Goal: Find specific page/section: Find specific page/section

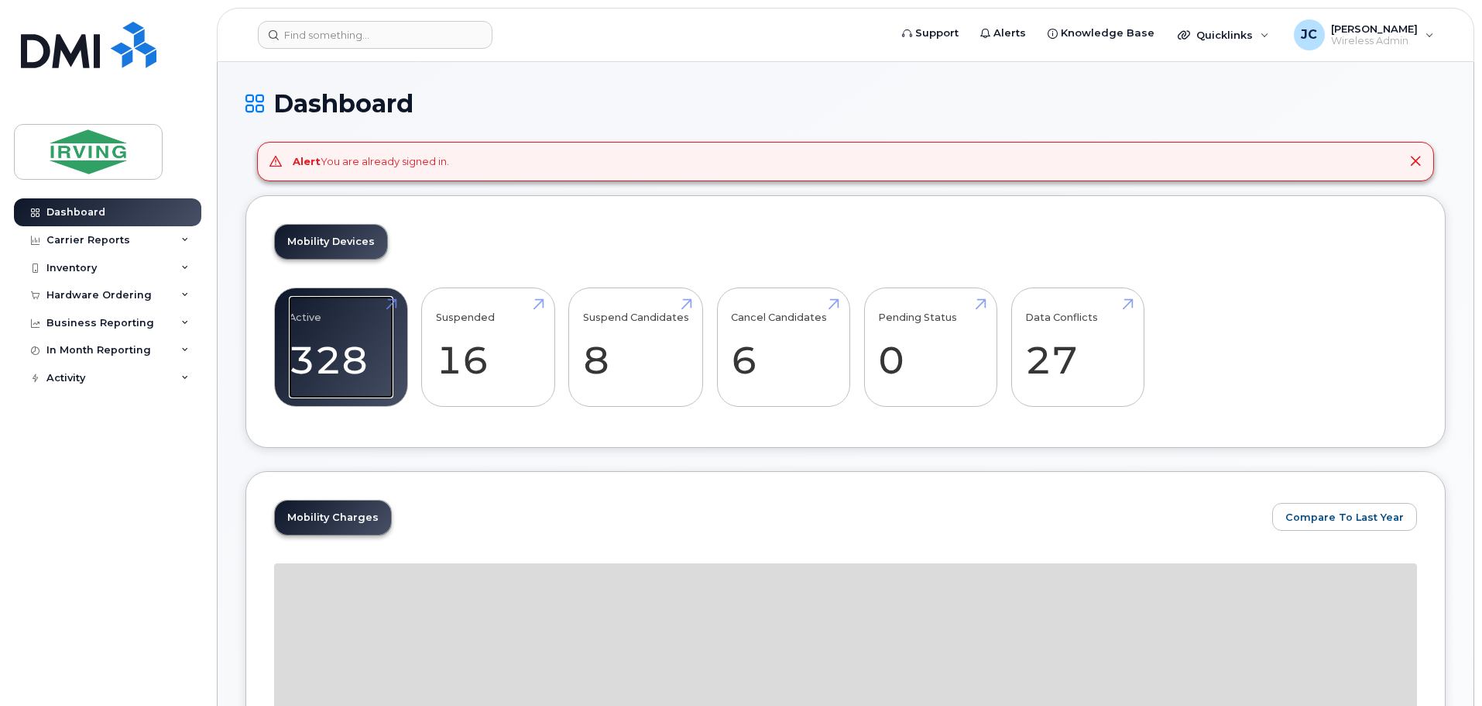
drag, startPoint x: 321, startPoint y: 352, endPoint x: 1479, endPoint y: 660, distance: 1198.0
click at [321, 352] on link "Active 328 -96%" at bounding box center [341, 347] width 105 height 102
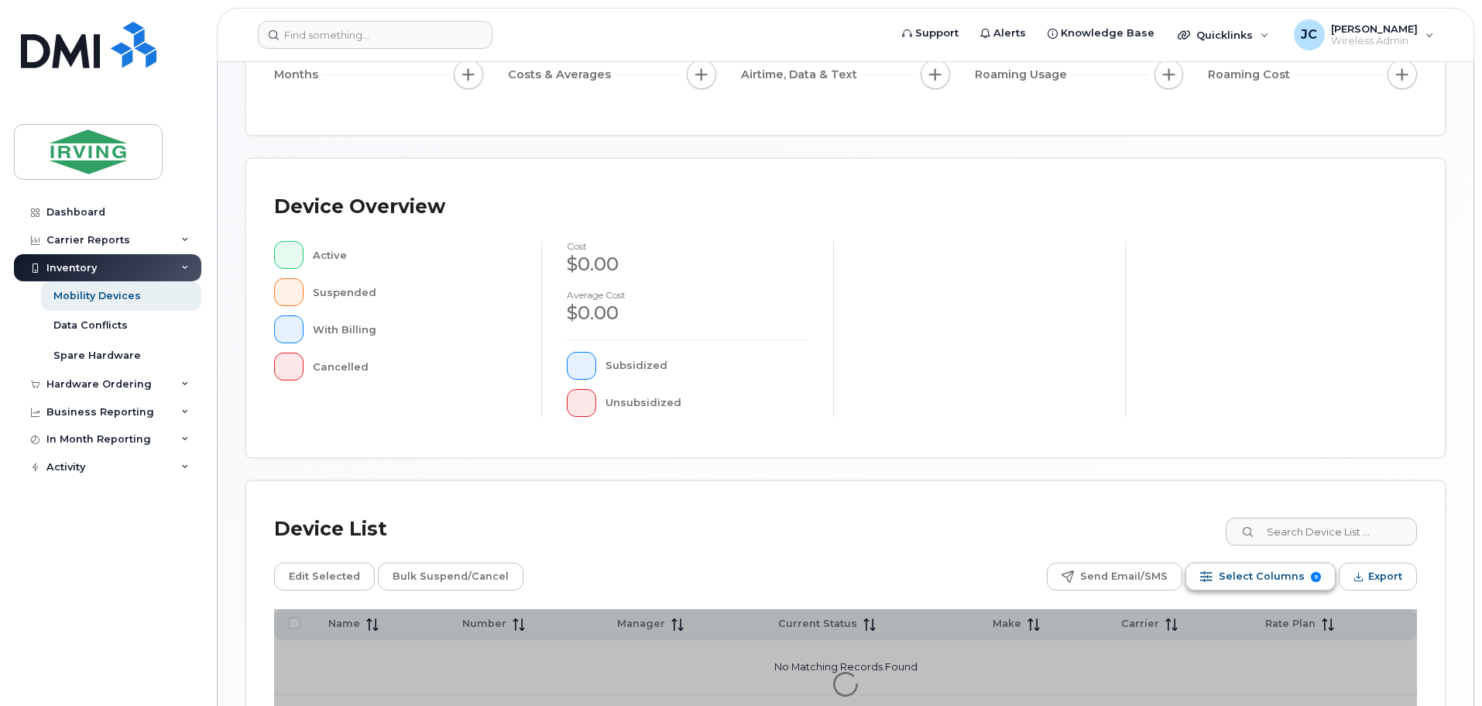
scroll to position [310, 0]
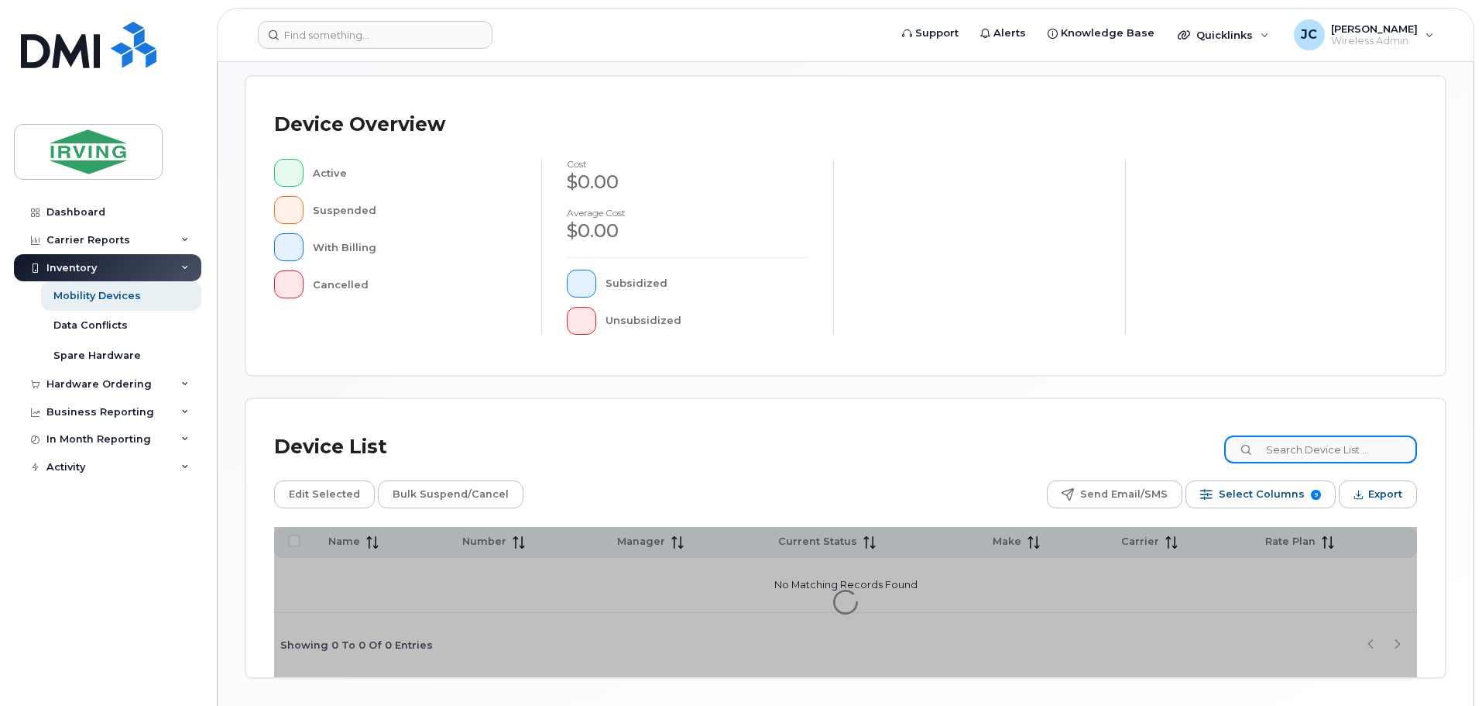
click at [1336, 456] on input at bounding box center [1320, 449] width 193 height 28
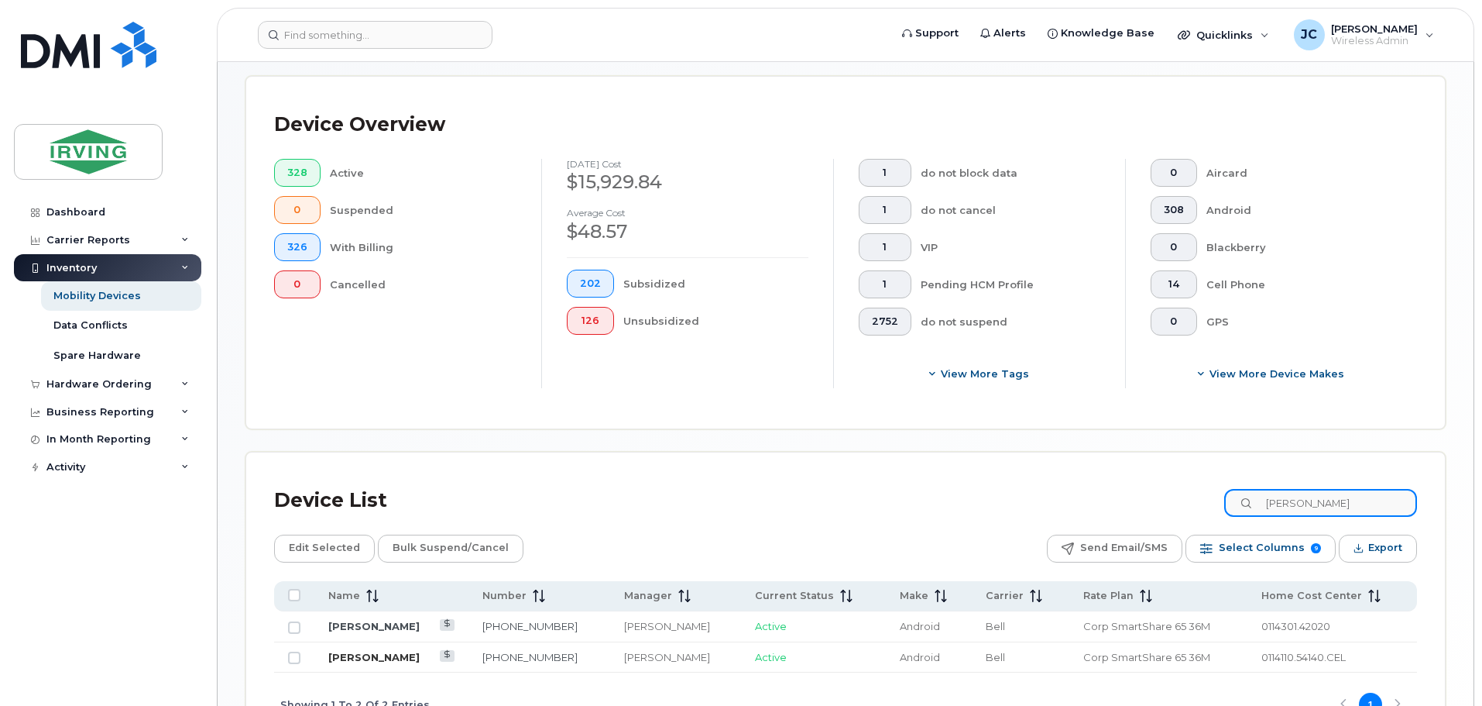
type input "JEFFREY"
click at [342, 662] on link "[PERSON_NAME]" at bounding box center [373, 657] width 91 height 12
